Goal: Information Seeking & Learning: Learn about a topic

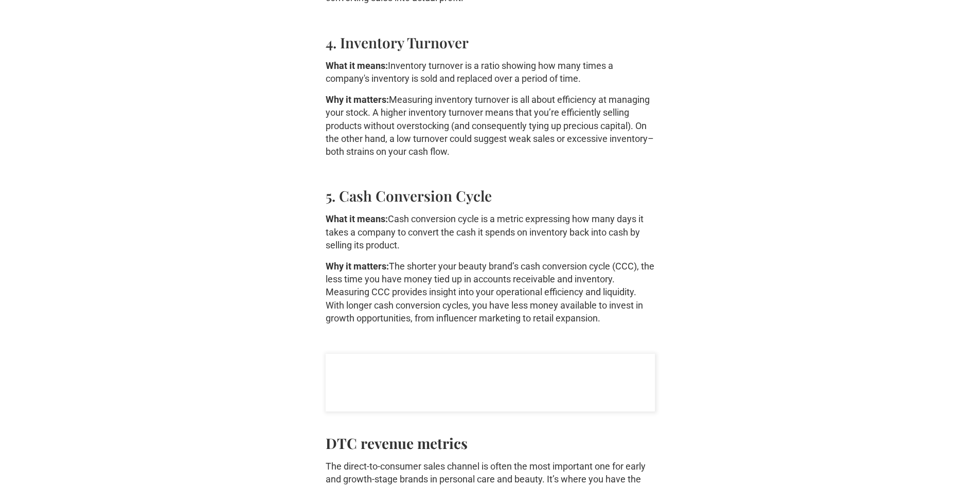
scroll to position [1168, 0]
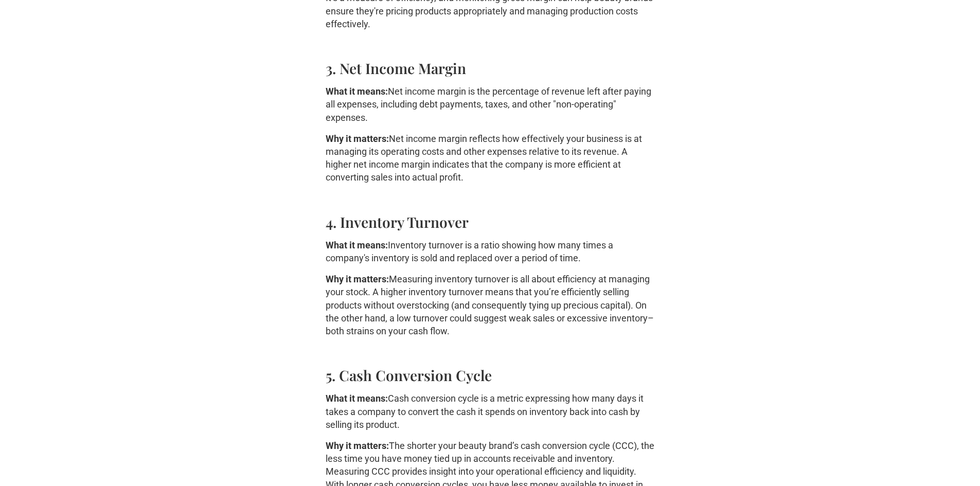
scroll to position [1108, 0]
